Goal: Information Seeking & Learning: Understand process/instructions

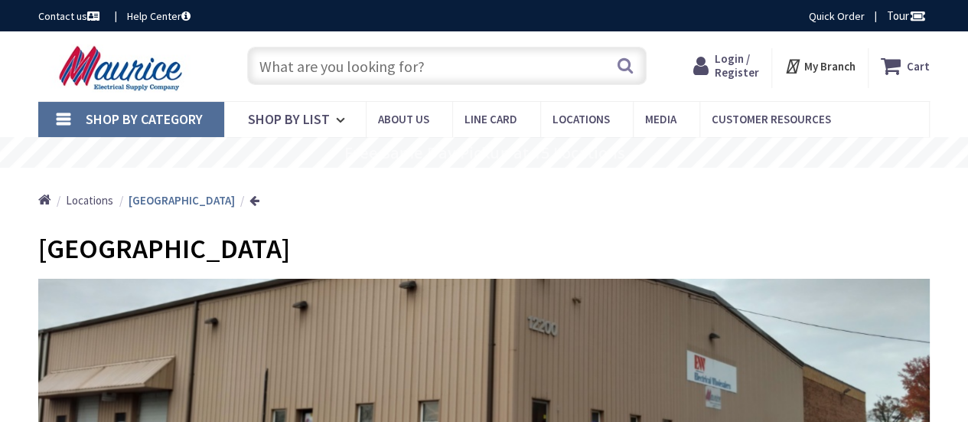
click at [336, 65] on input "text" at bounding box center [446, 66] width 399 height 38
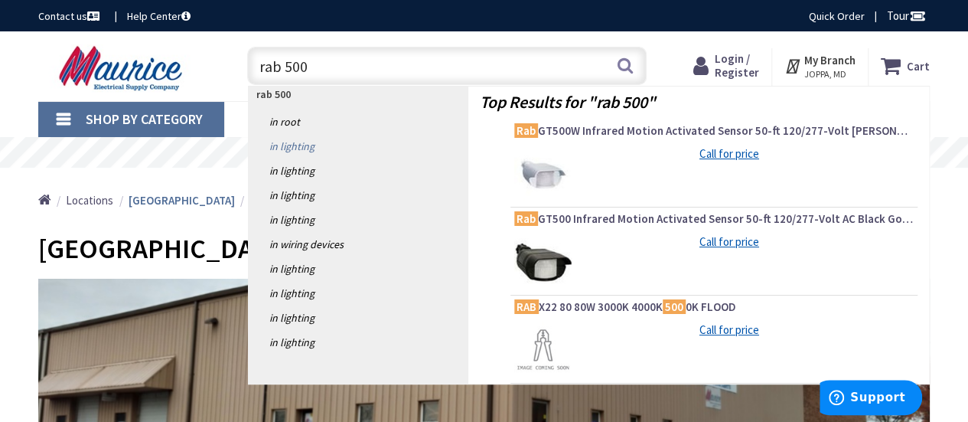
type input "rab 500"
click at [295, 145] on link "in Lighting" at bounding box center [358, 146] width 219 height 24
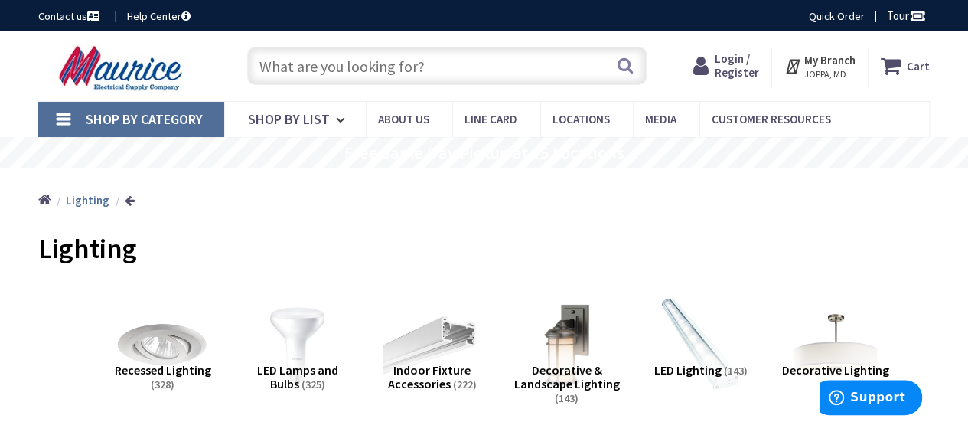
click at [308, 70] on input "text" at bounding box center [446, 66] width 399 height 38
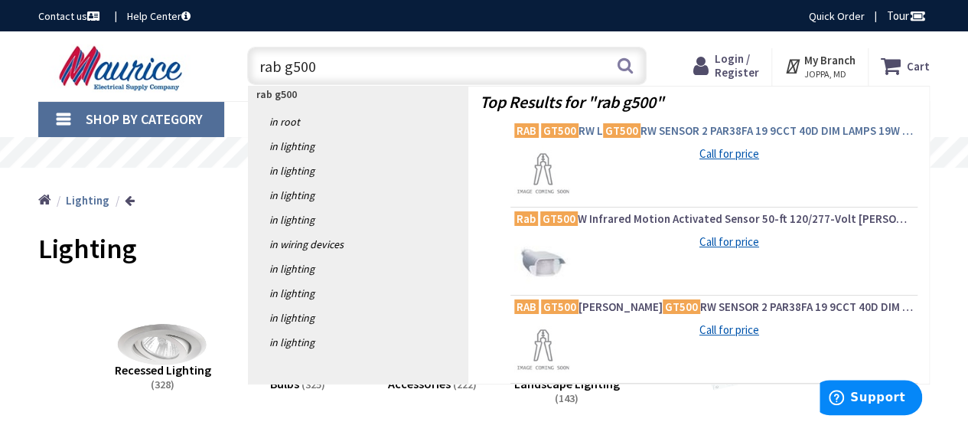
type input "rab g500"
click at [565, 128] on mark "GT500" at bounding box center [559, 130] width 37 height 19
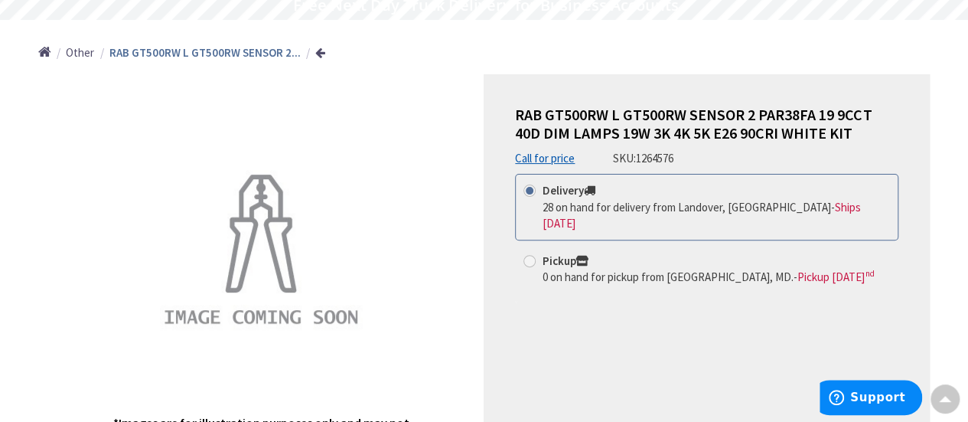
scroll to position [77, 0]
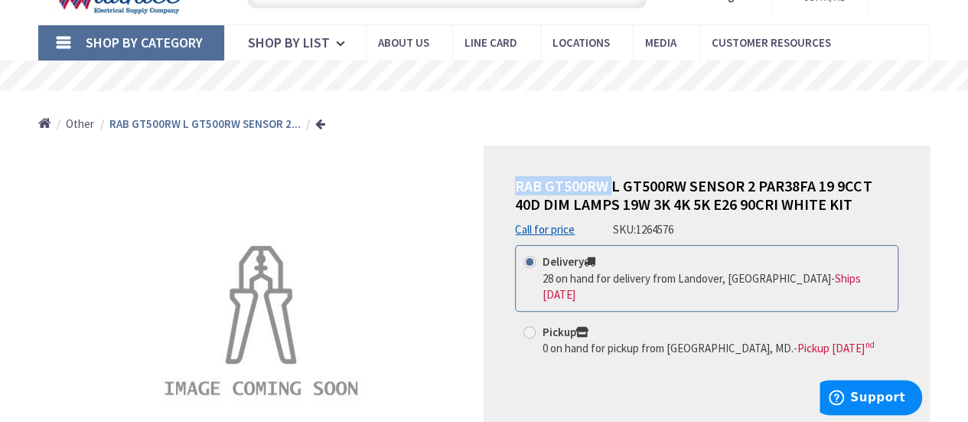
drag, startPoint x: 515, startPoint y: 186, endPoint x: 610, endPoint y: 182, distance: 94.9
click at [610, 182] on span "RAB GT500RW L GT500RW SENSOR 2 PAR38FA 19 9CCT 40D DIM LAMPS 19W 3K 4K 5K E26 9…" at bounding box center [693, 194] width 356 height 37
copy span "RAB GT500RW"
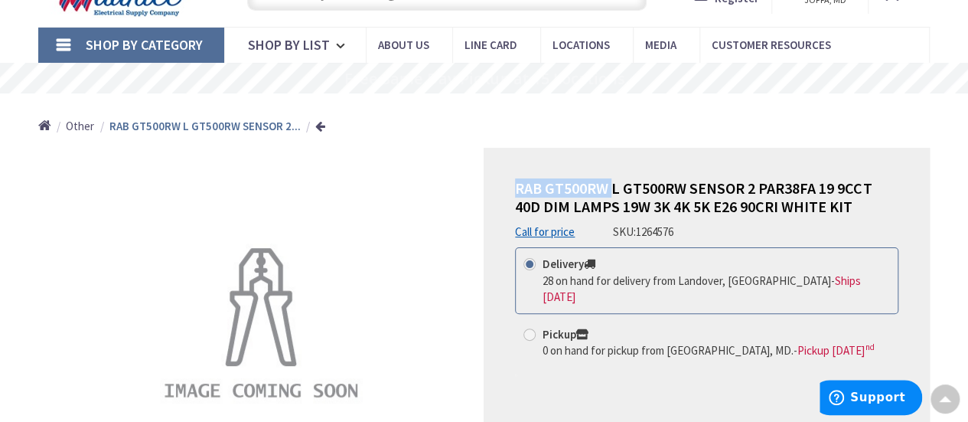
scroll to position [0, 0]
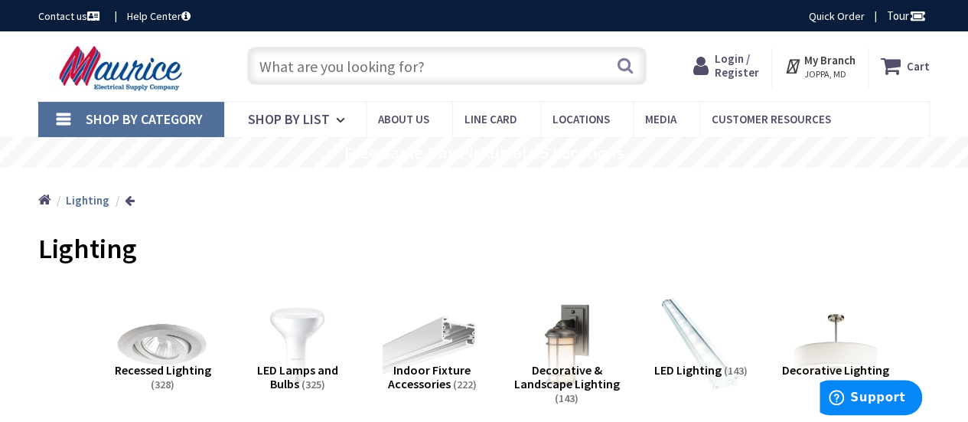
click at [303, 68] on input "text" at bounding box center [446, 66] width 399 height 38
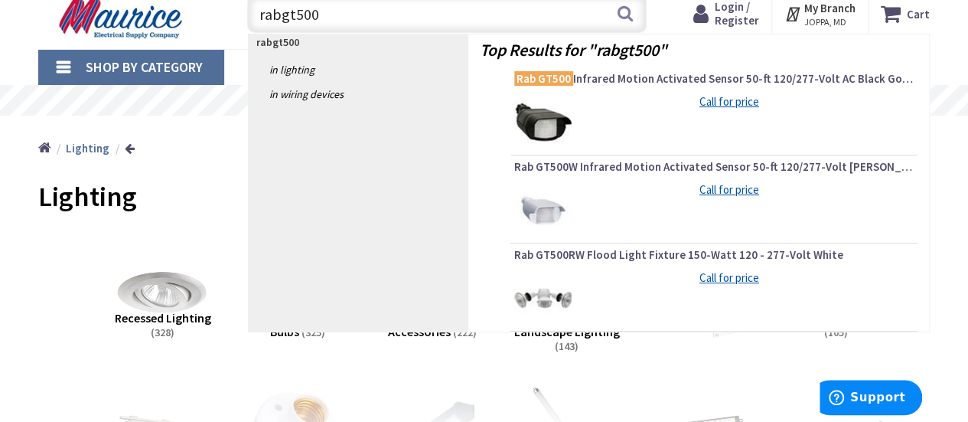
scroll to position [77, 0]
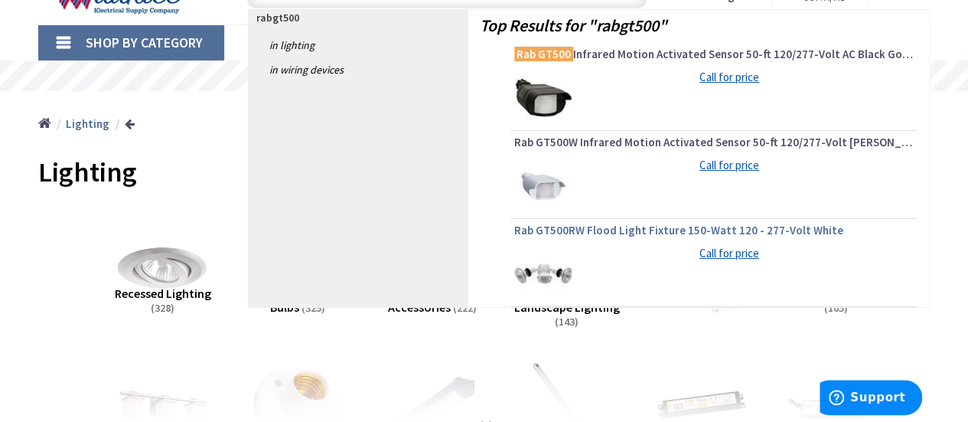
type input "rabgt500"
click at [656, 226] on span "Rab GT500RW Flood Light Fixture 150-Watt 120 - 277-Volt White" at bounding box center [713, 230] width 399 height 15
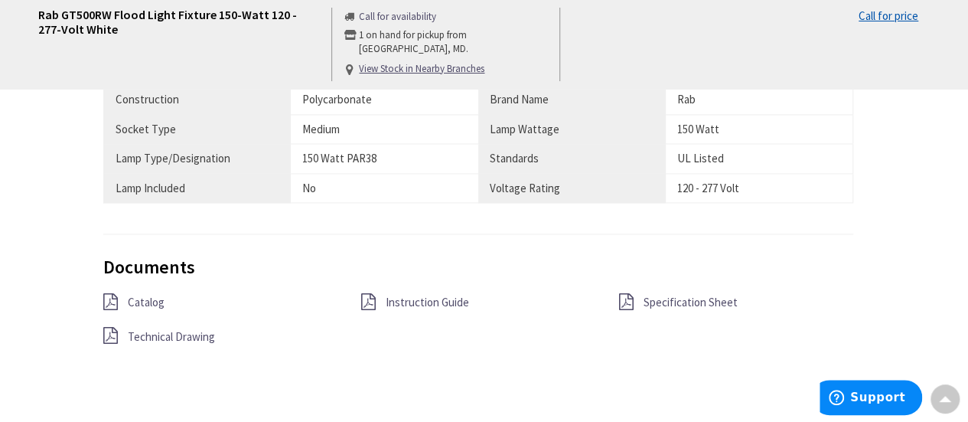
scroll to position [1148, 0]
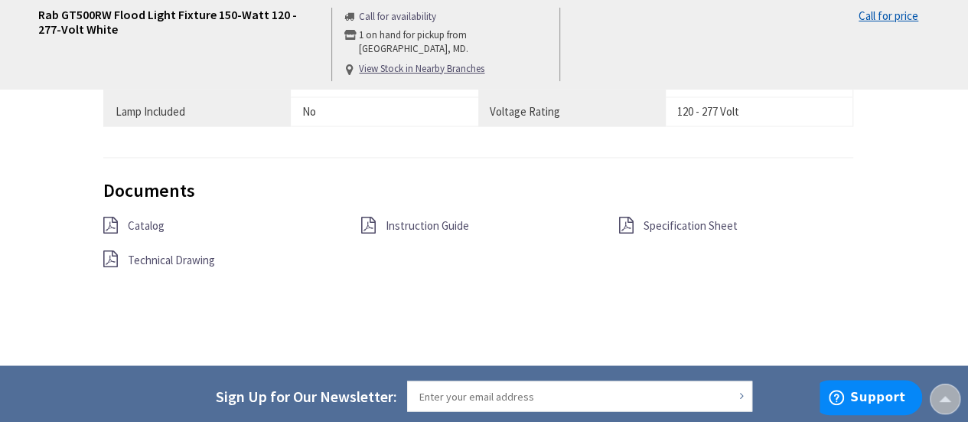
click at [399, 218] on span "Instruction Guide" at bounding box center [427, 225] width 83 height 15
